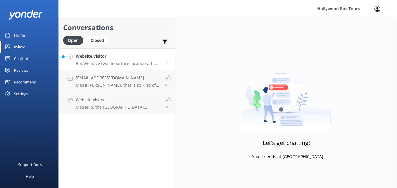
click at [99, 60] on div "Website Visitor Bot: We have two departure locations: 1. [STREET_ADDRESS] - Ple…" at bounding box center [119, 59] width 86 height 13
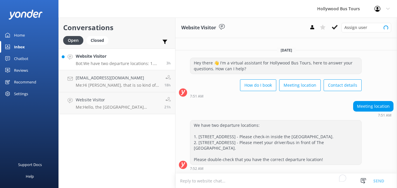
scroll to position [1, 0]
click at [336, 25] on icon at bounding box center [335, 27] width 6 height 6
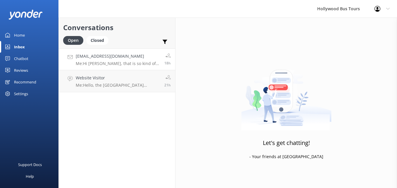
click at [125, 68] on link "[EMAIL_ADDRESS][DOMAIN_NAME] Me: Hi [PERSON_NAME], that is so kind of you! Unfo…" at bounding box center [117, 59] width 116 height 22
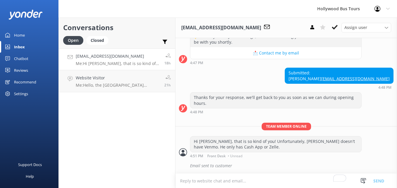
scroll to position [90, 0]
click at [331, 26] on button at bounding box center [335, 27] width 11 height 9
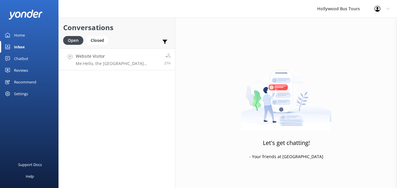
click at [125, 65] on p "Me: Hello, the [GEOGRAPHIC_DATA] location is approximately 13 miles away from t…" at bounding box center [118, 63] width 84 height 5
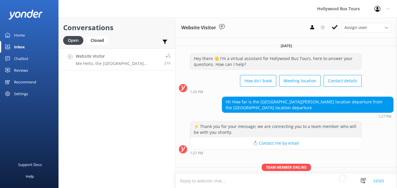
scroll to position [28, 0]
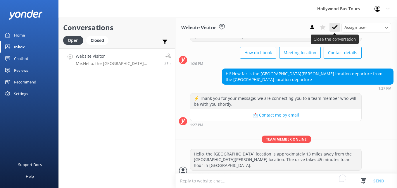
click at [336, 30] on button at bounding box center [335, 27] width 11 height 9
